Goal: Navigation & Orientation: Find specific page/section

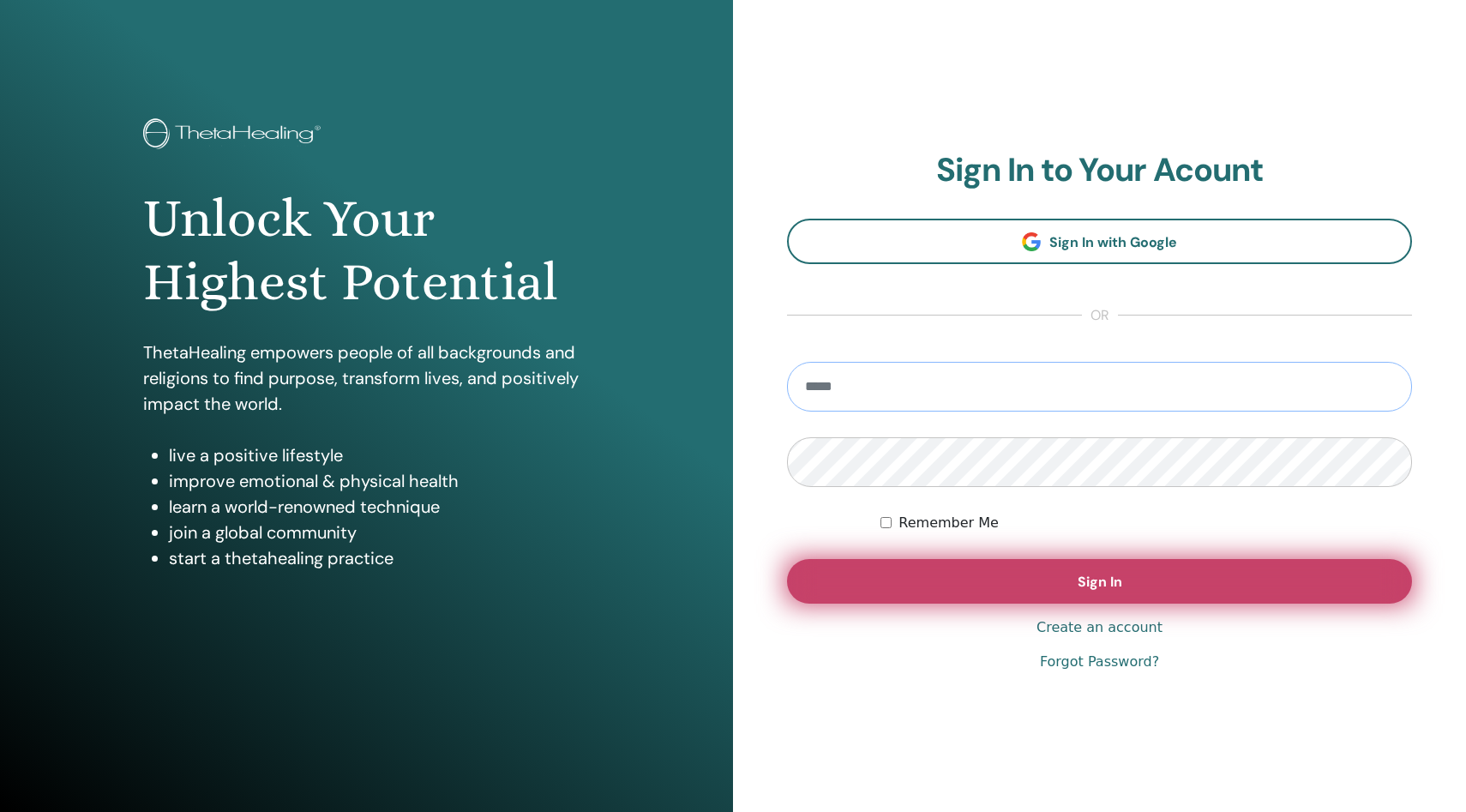
type input "**********"
click at [1093, 582] on span "Sign In" at bounding box center [1100, 581] width 44 height 18
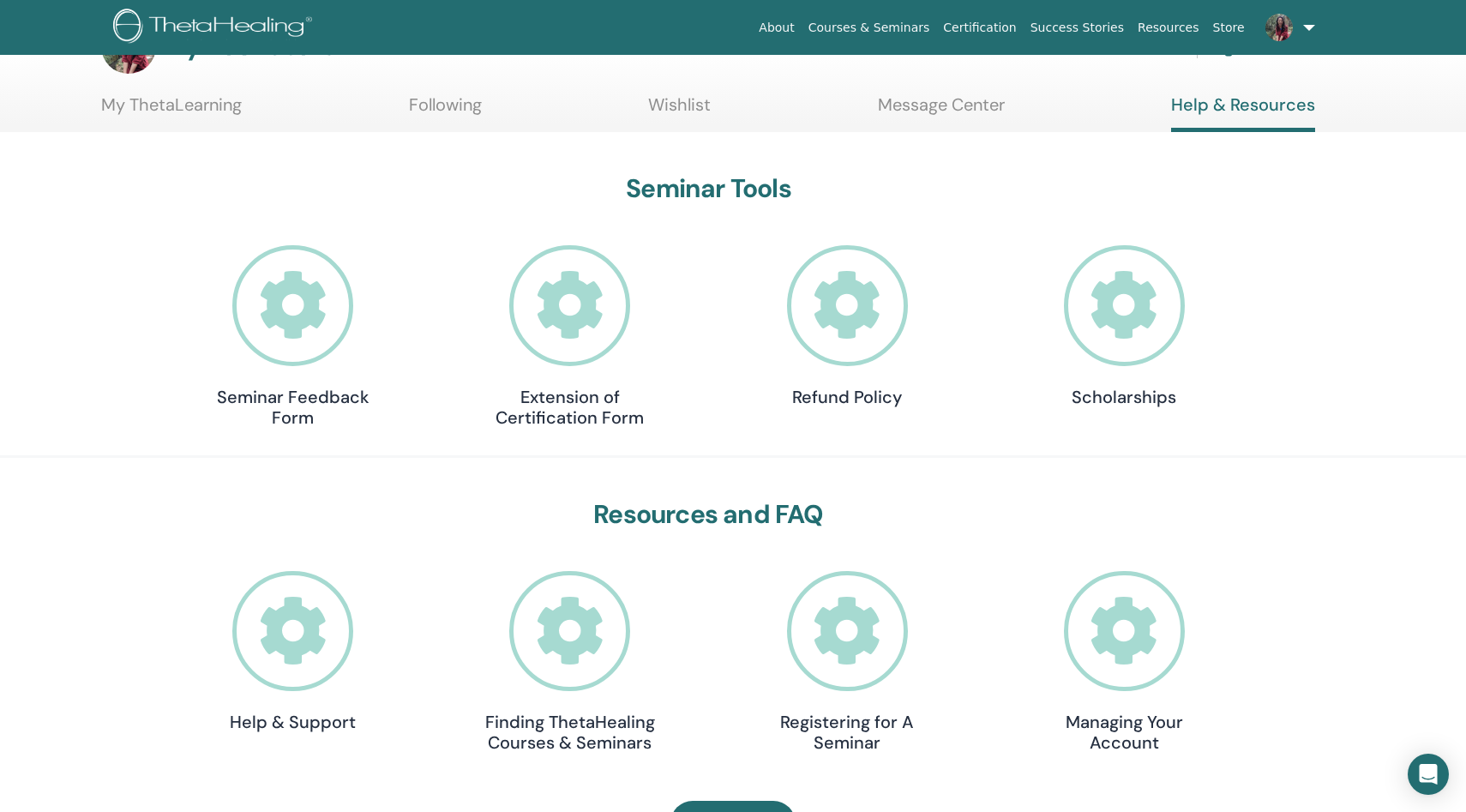
scroll to position [56, 0]
click at [555, 401] on h4 "Extension of Certification Form" at bounding box center [570, 407] width 171 height 41
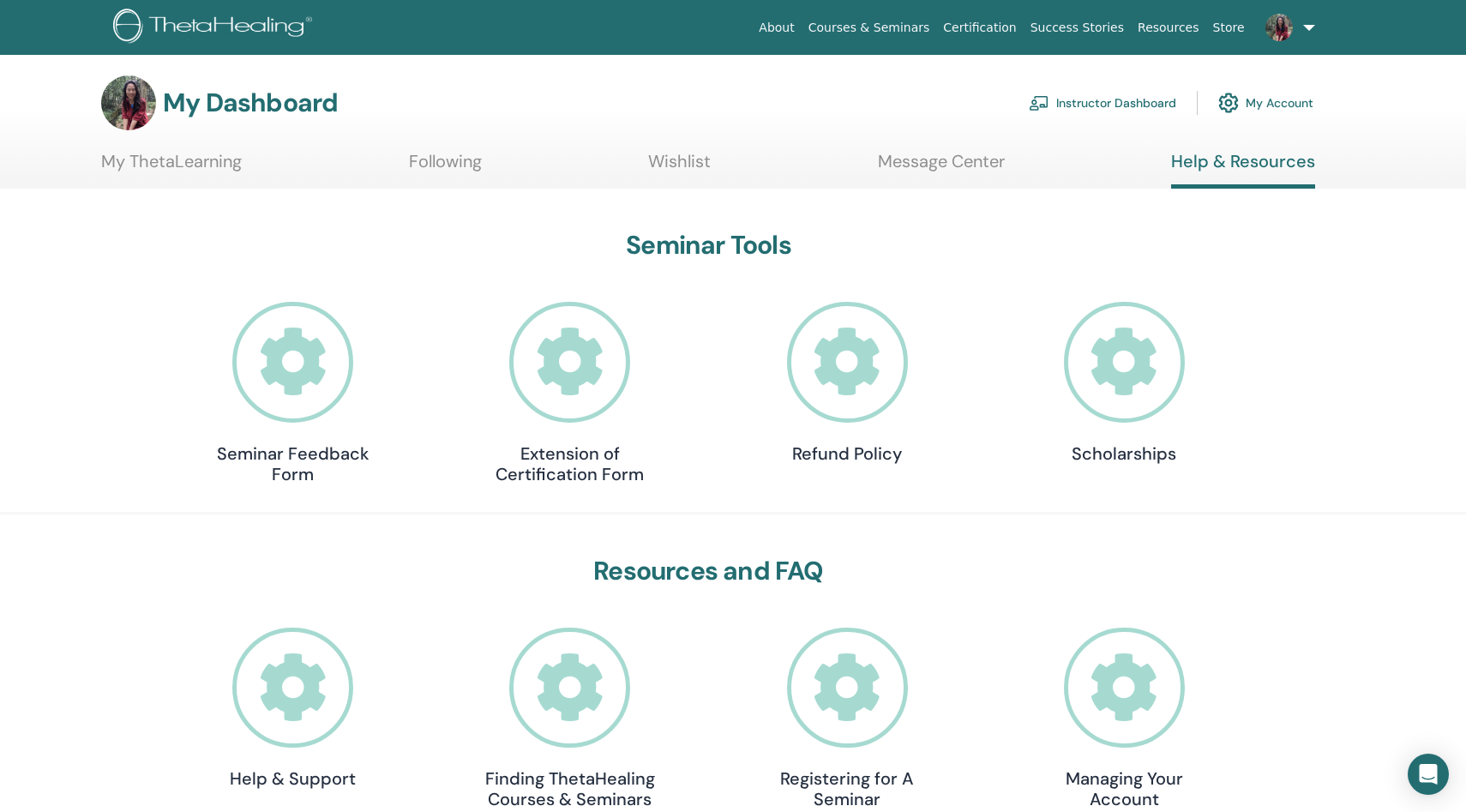
click at [1122, 104] on link "Instructor Dashboard" at bounding box center [1102, 102] width 147 height 37
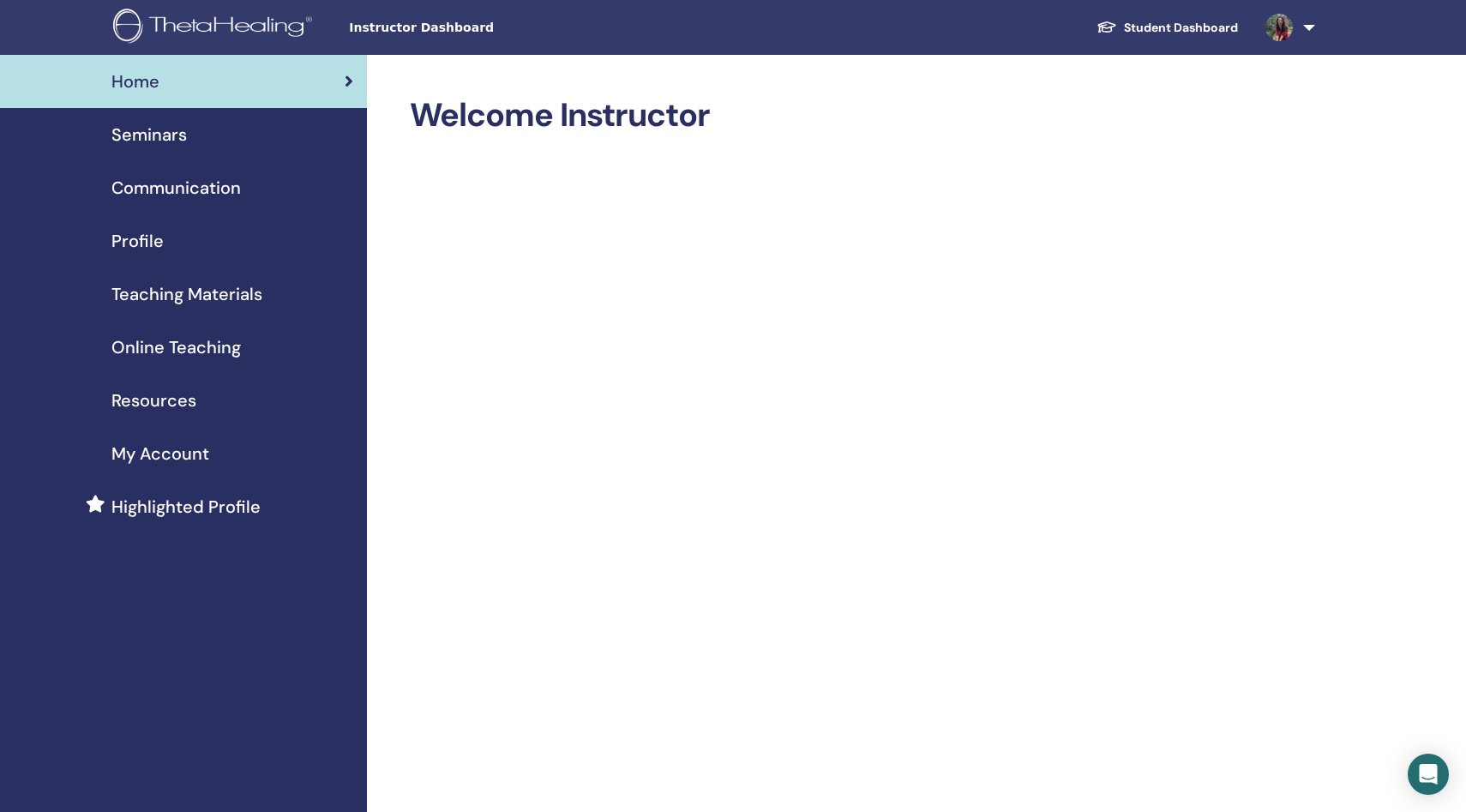
click at [157, 396] on span "Resources" at bounding box center [154, 400] width 85 height 26
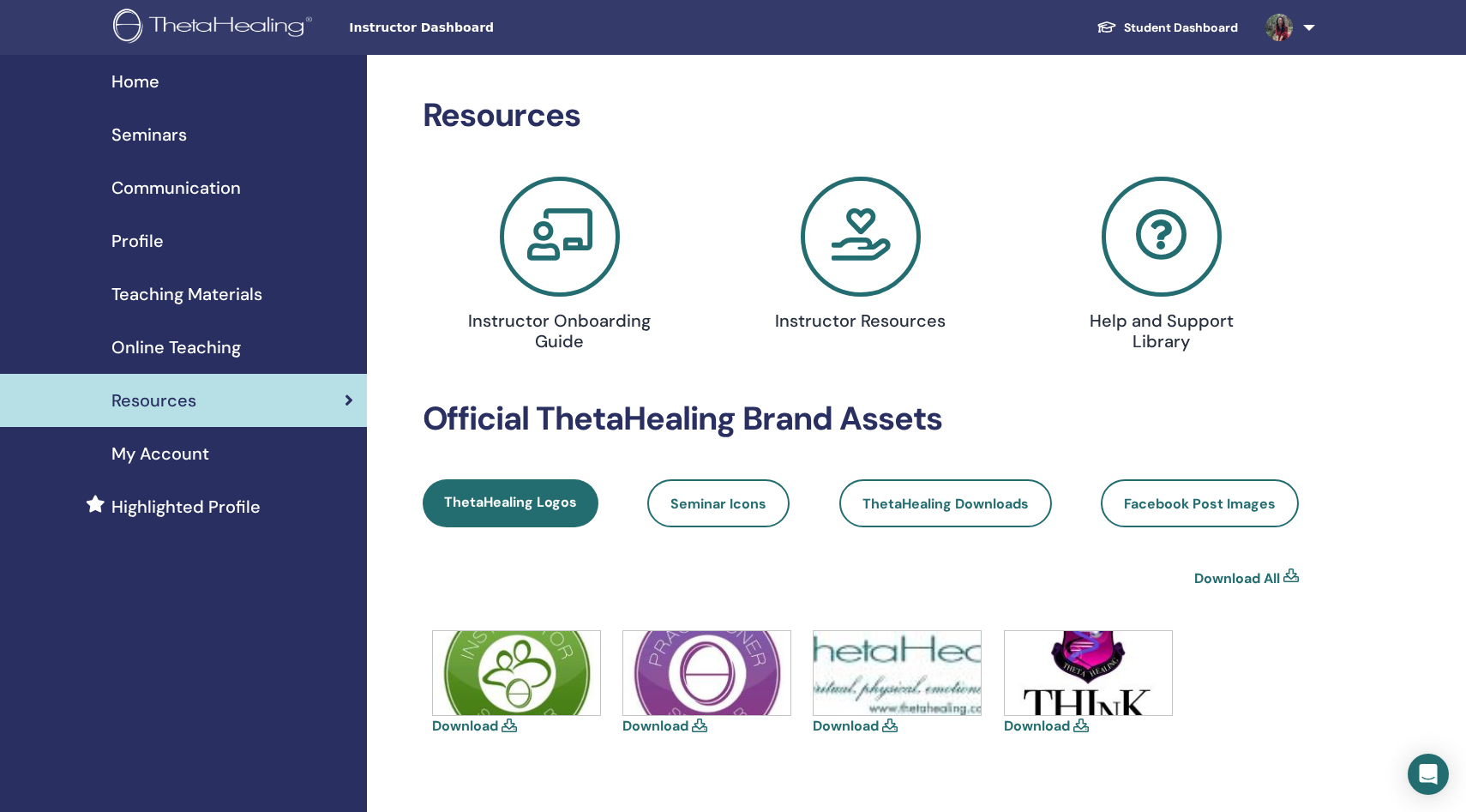
click at [159, 342] on span "Online Teaching" at bounding box center [176, 347] width 130 height 26
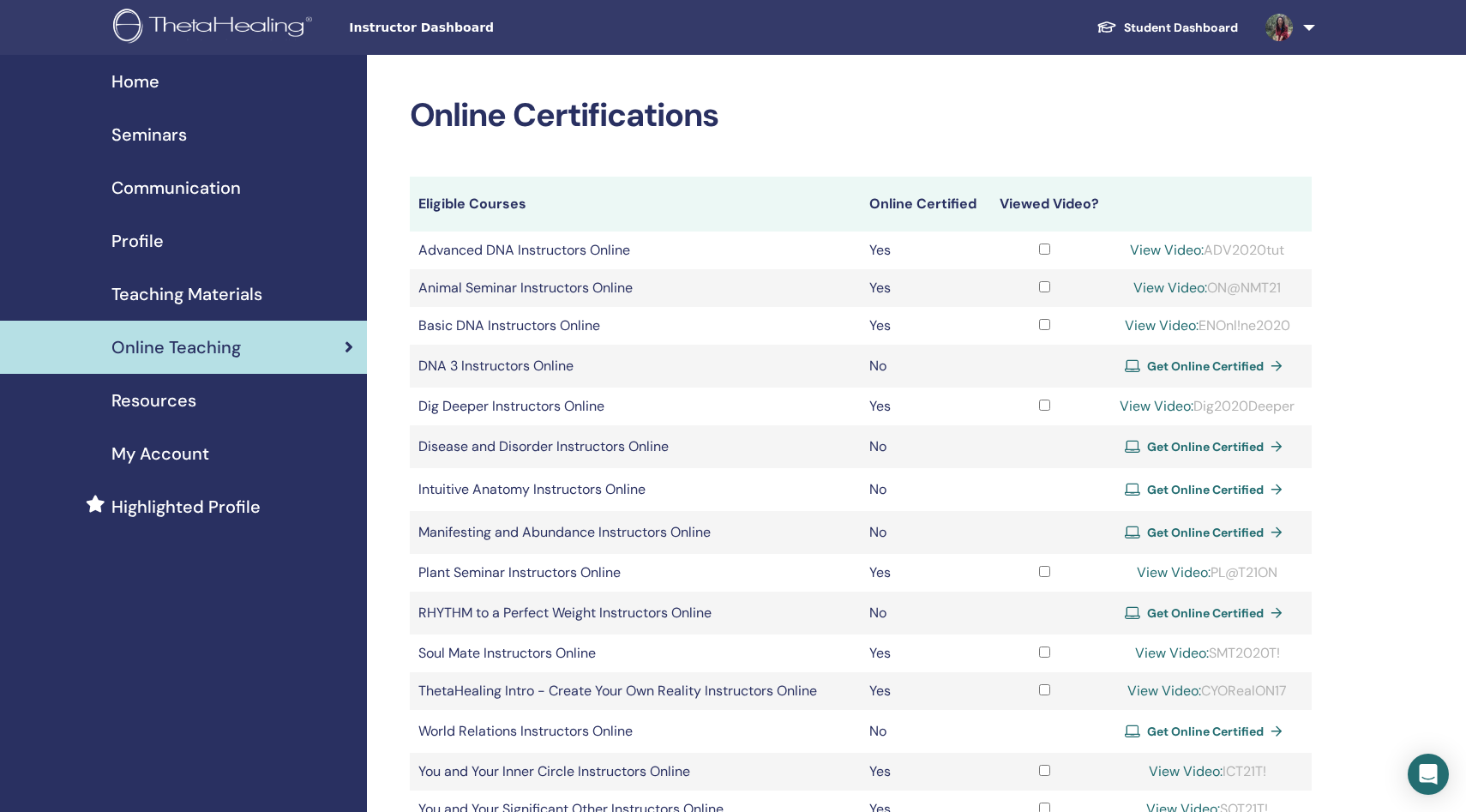
click at [131, 83] on span "Home" at bounding box center [136, 81] width 48 height 26
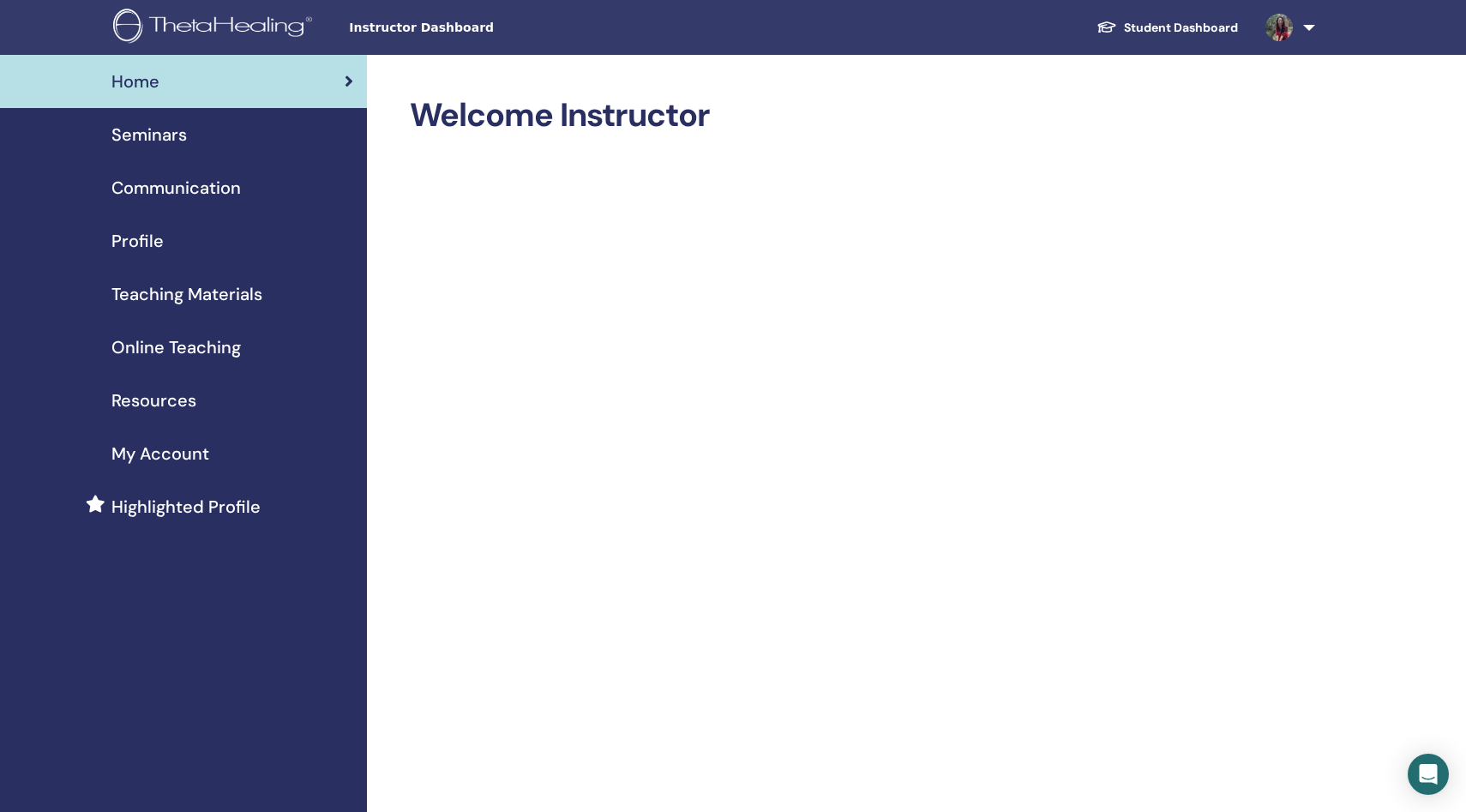
click at [1310, 29] on link at bounding box center [1286, 27] width 70 height 55
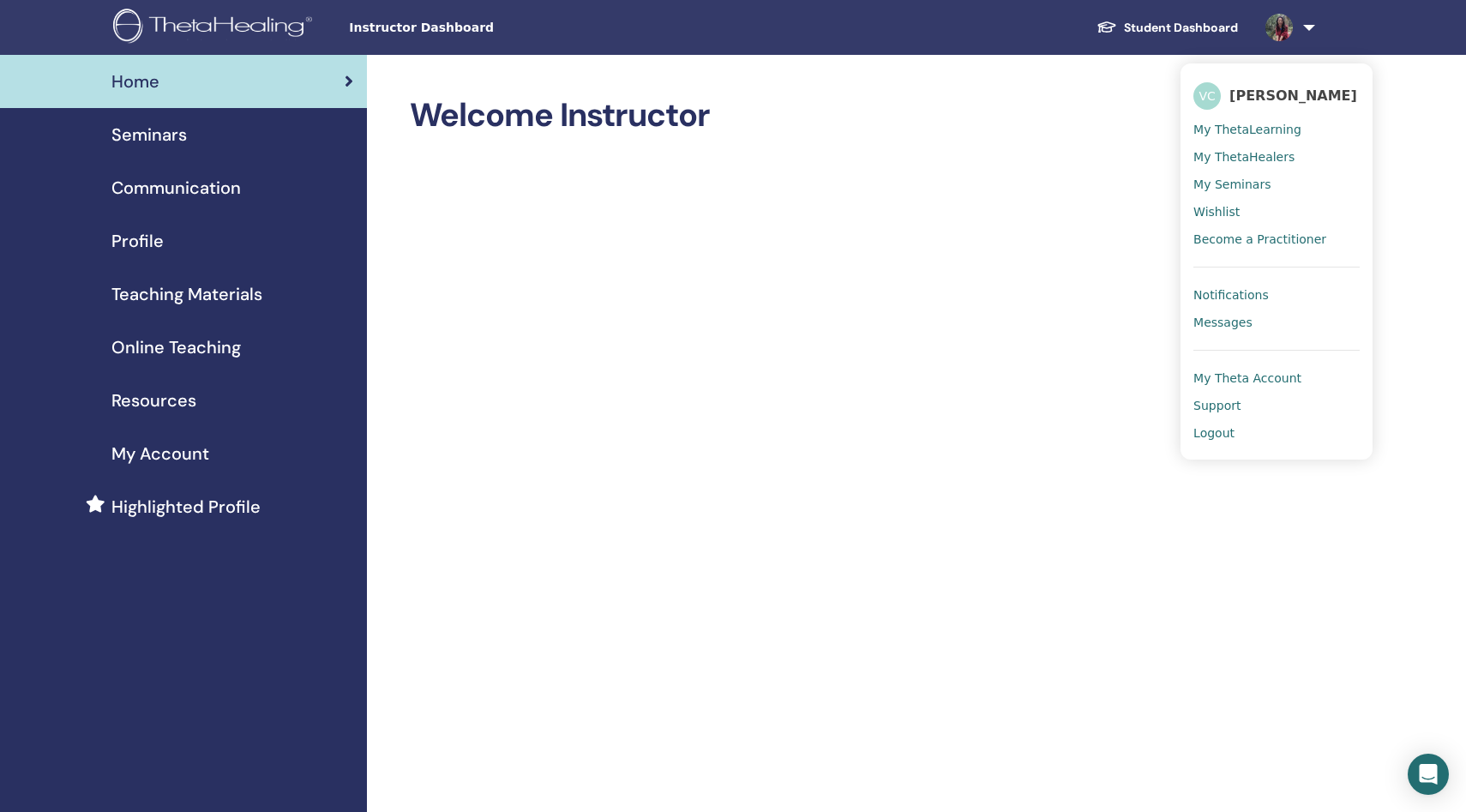
click at [1263, 160] on span "My ThetaHealers" at bounding box center [1244, 157] width 101 height 15
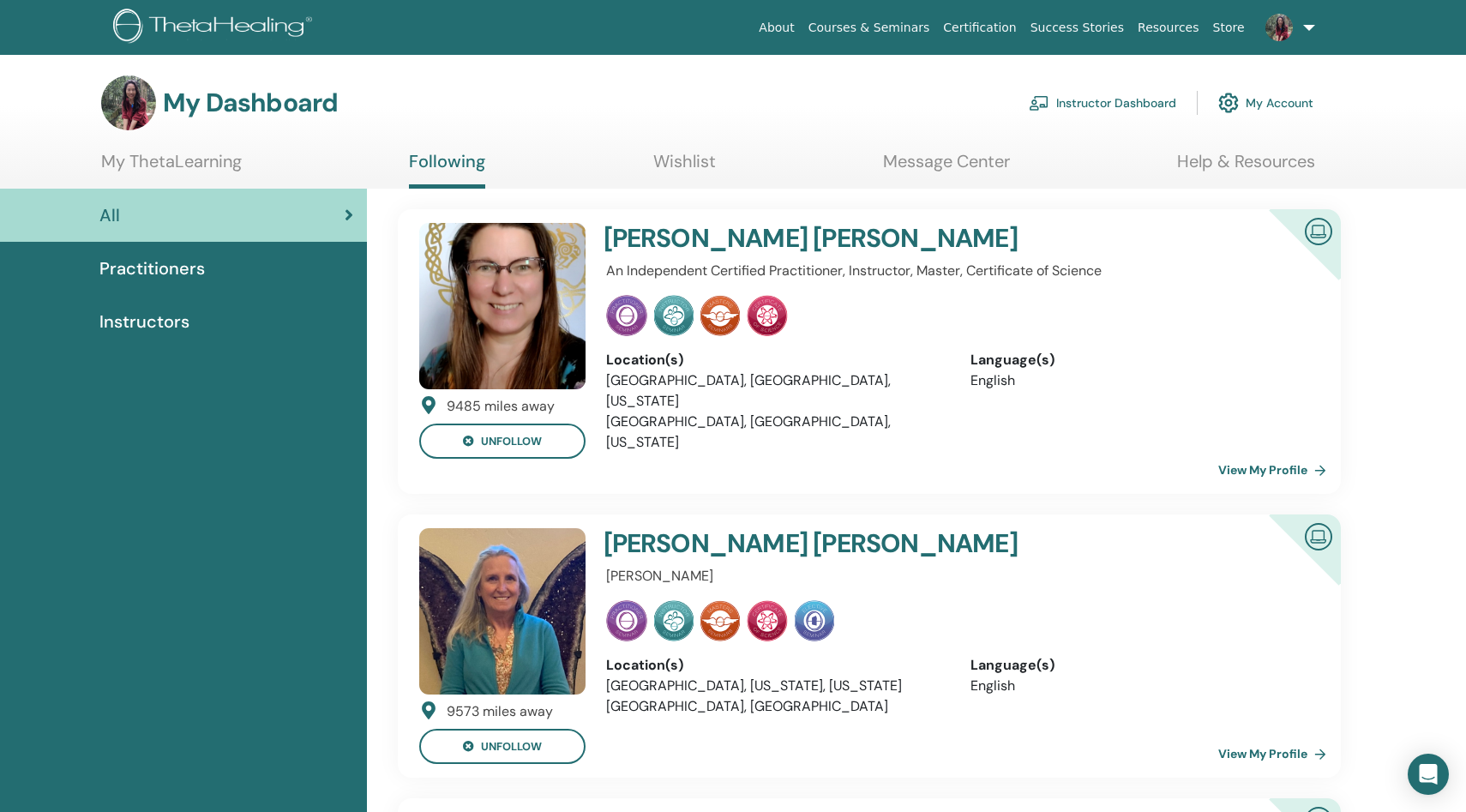
click at [168, 317] on span "Instructors" at bounding box center [144, 321] width 90 height 26
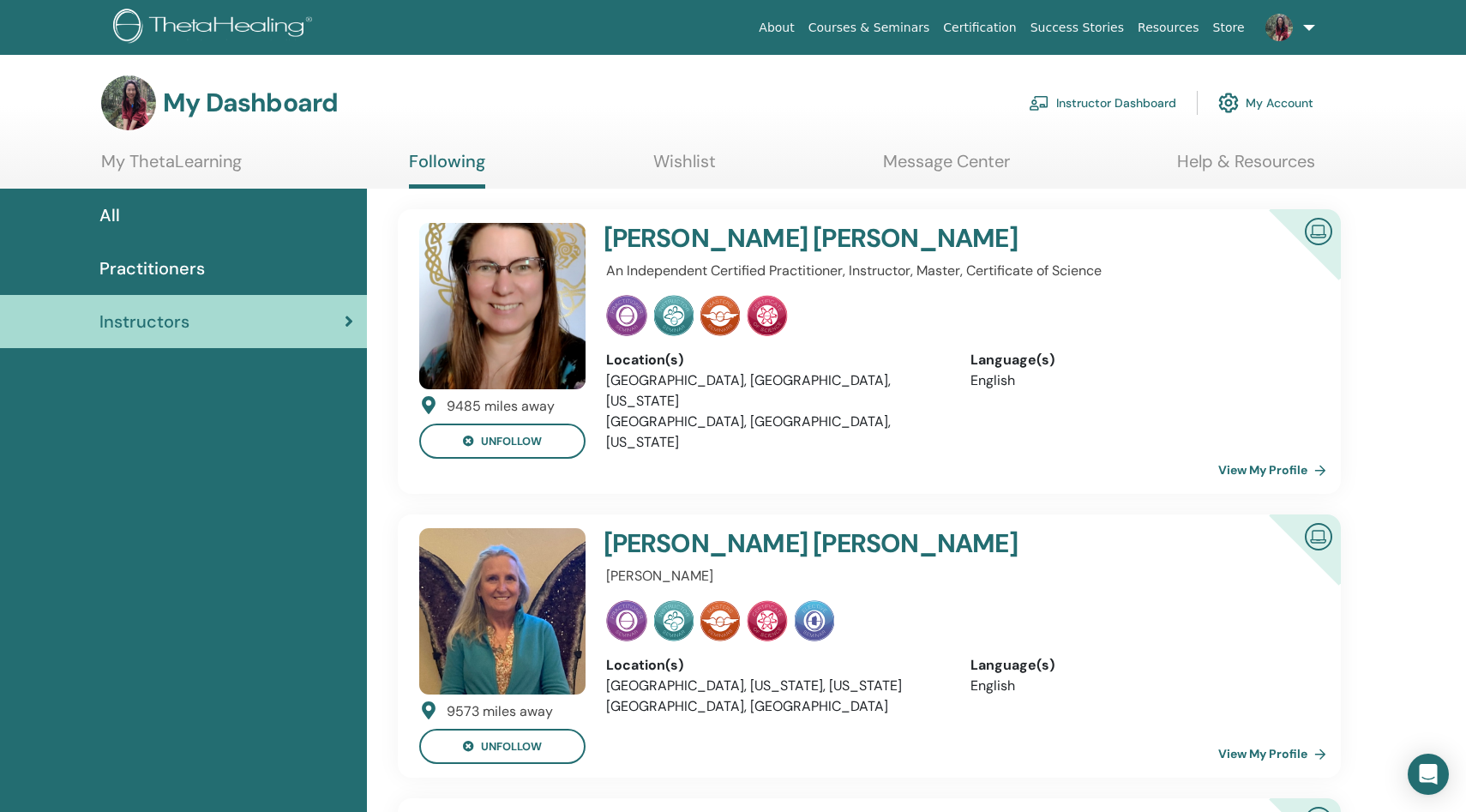
click at [250, 28] on img at bounding box center [215, 28] width 205 height 38
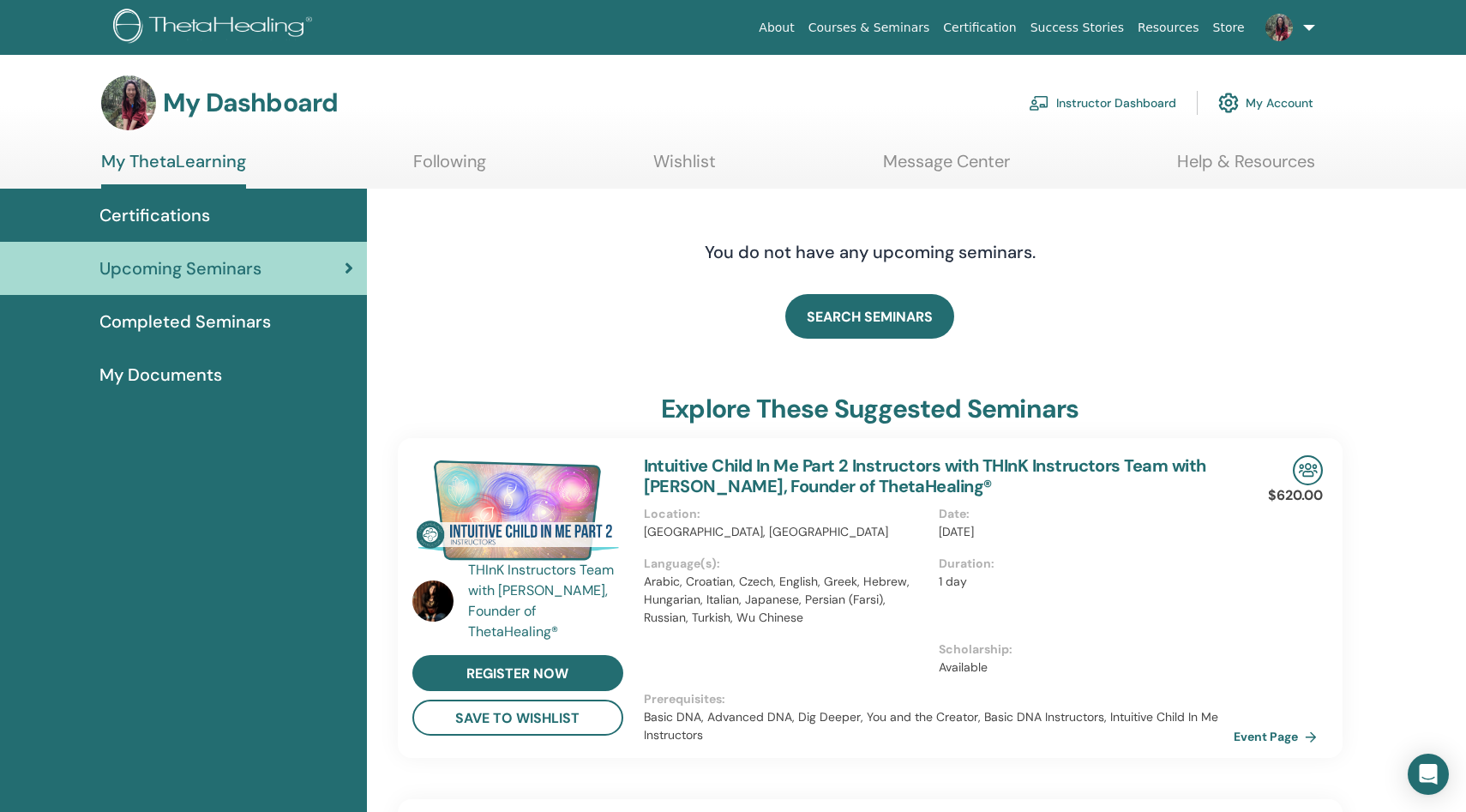
click at [199, 320] on span "Completed Seminars" at bounding box center [185, 321] width 171 height 26
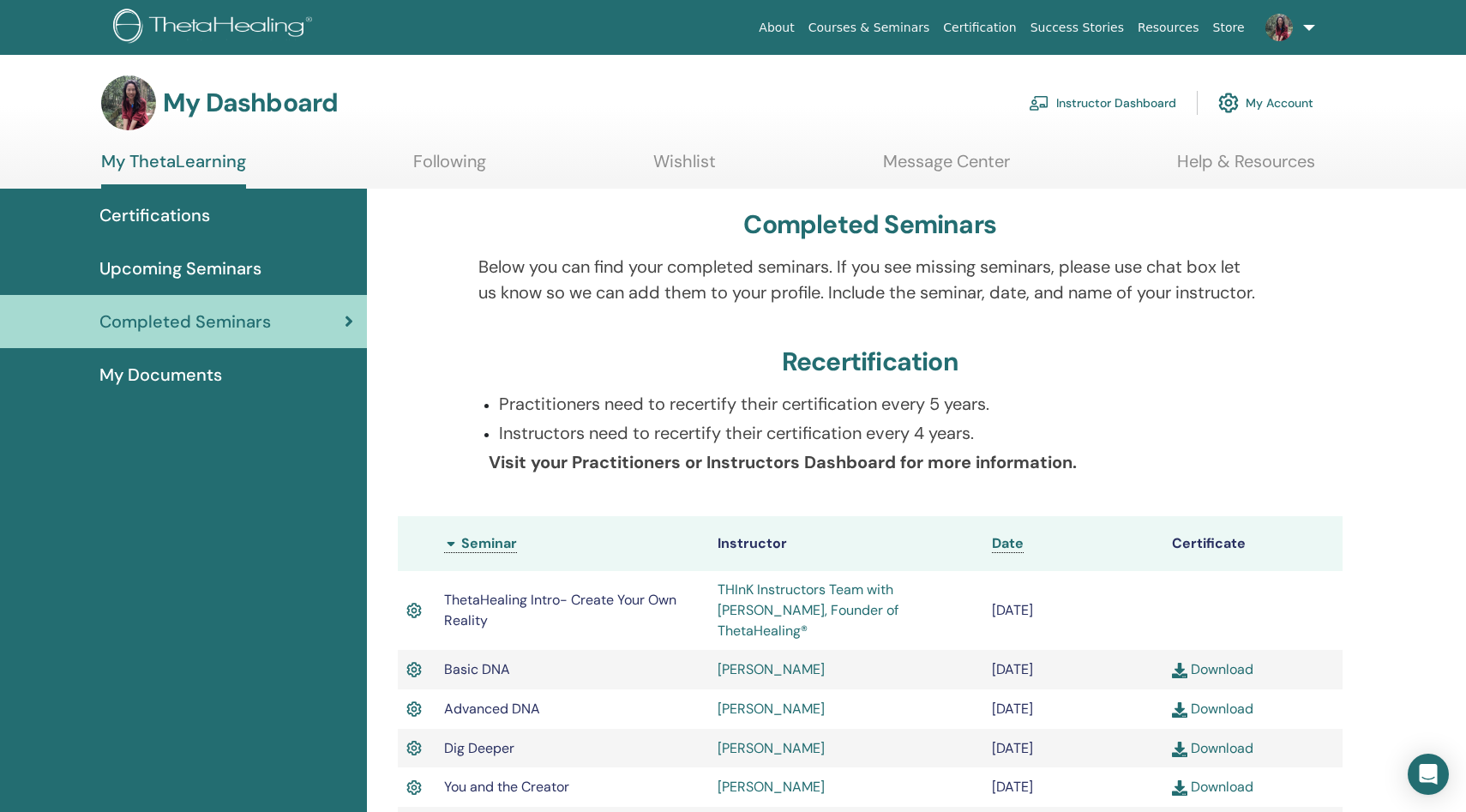
click at [154, 268] on span "Upcoming Seminars" at bounding box center [180, 268] width 162 height 26
